Goal: Navigation & Orientation: Find specific page/section

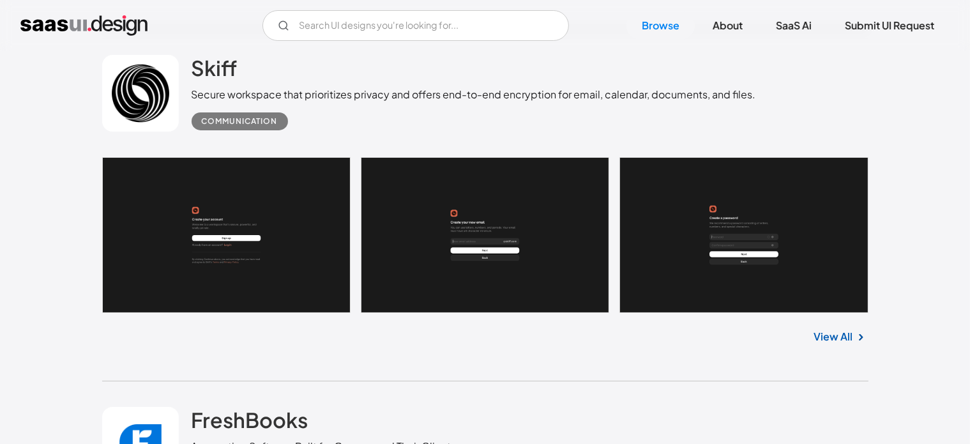
scroll to position [9897, 0]
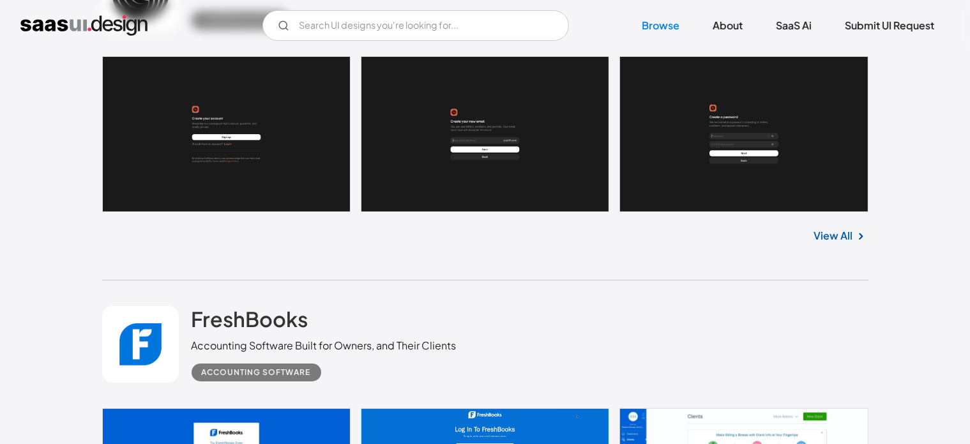
click at [195, 121] on link at bounding box center [485, 134] width 766 height 156
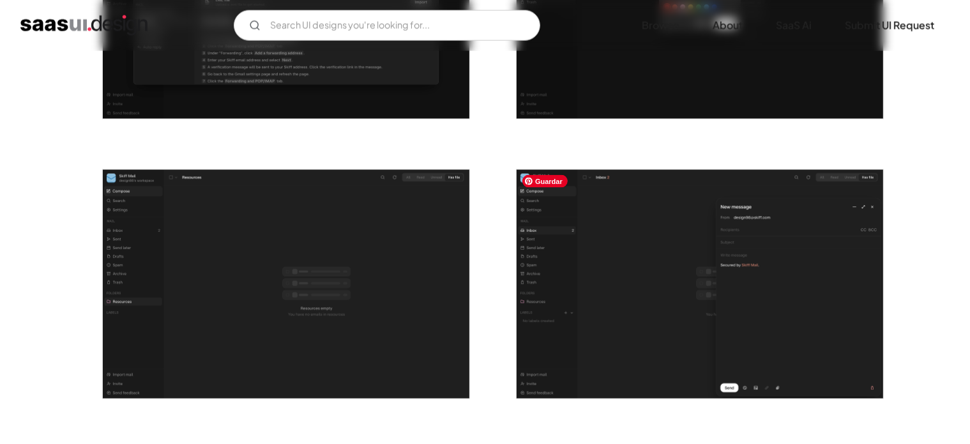
scroll to position [2362, 0]
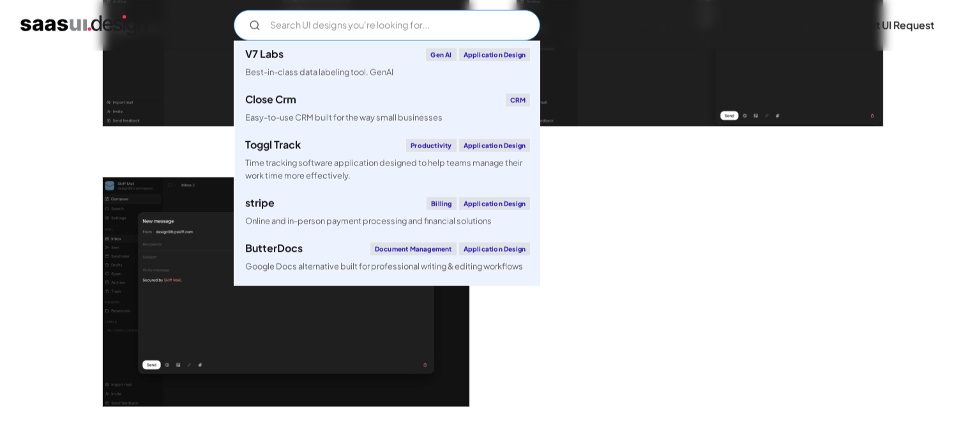
click at [358, 24] on input "Email Form" at bounding box center [387, 25] width 306 height 31
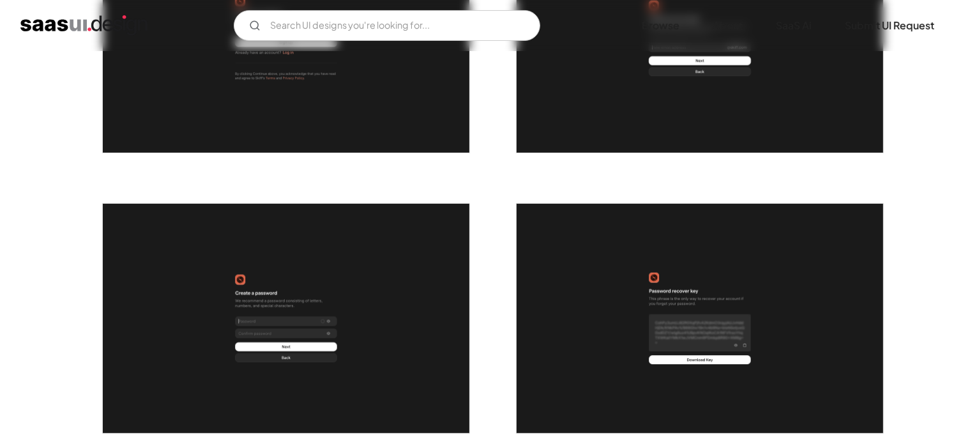
scroll to position [0, 0]
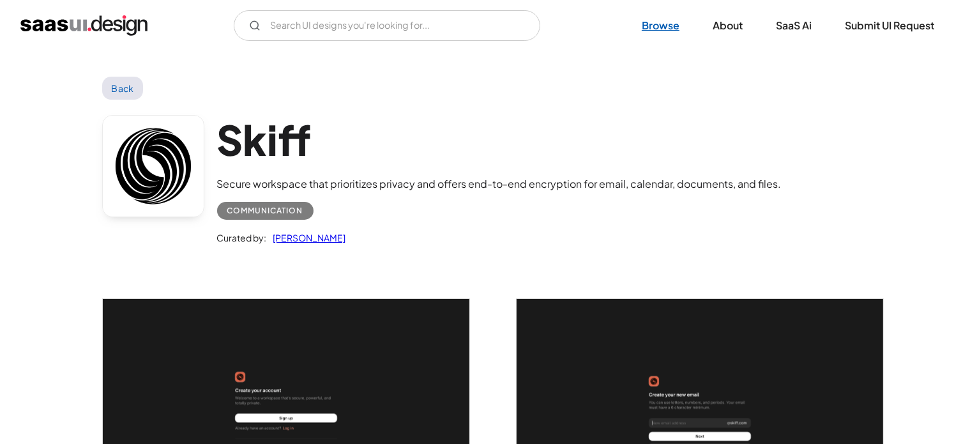
click at [657, 30] on link "Browse" at bounding box center [660, 25] width 68 height 28
